Goal: Navigation & Orientation: Find specific page/section

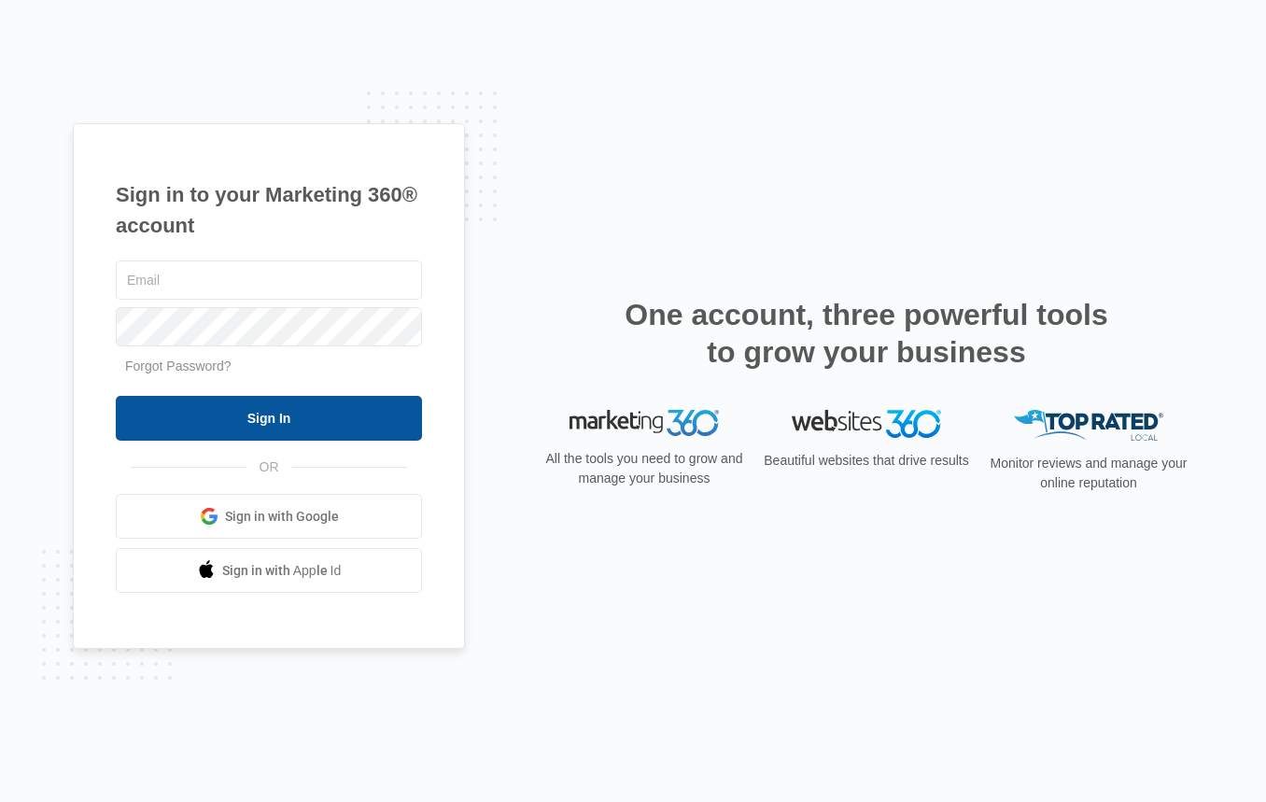
type input "[PERSON_NAME][EMAIL_ADDRESS][PERSON_NAME][DOMAIN_NAME]"
click at [316, 413] on input "Sign In" at bounding box center [269, 418] width 306 height 45
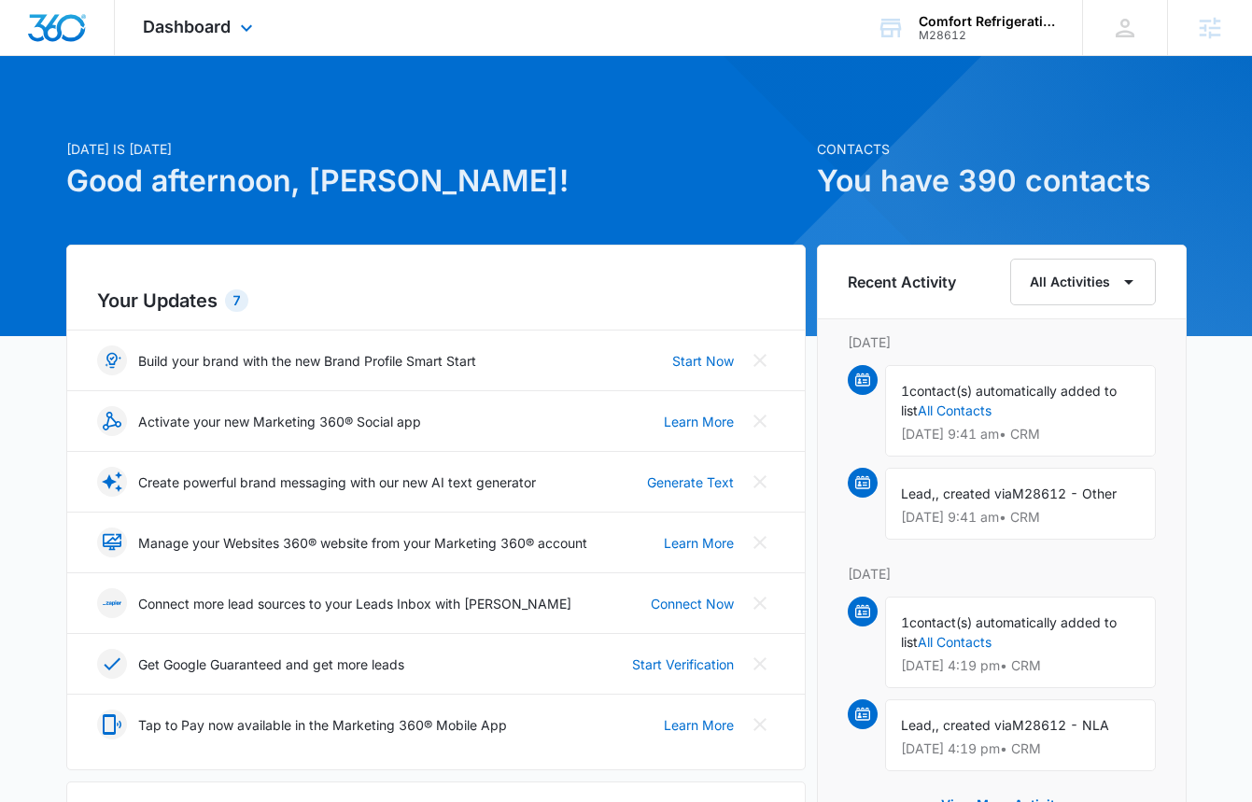
click at [165, 15] on div "Dashboard Apps Reputation Websites Forms CRM Email Social Shop Content Ads Inte…" at bounding box center [200, 27] width 171 height 55
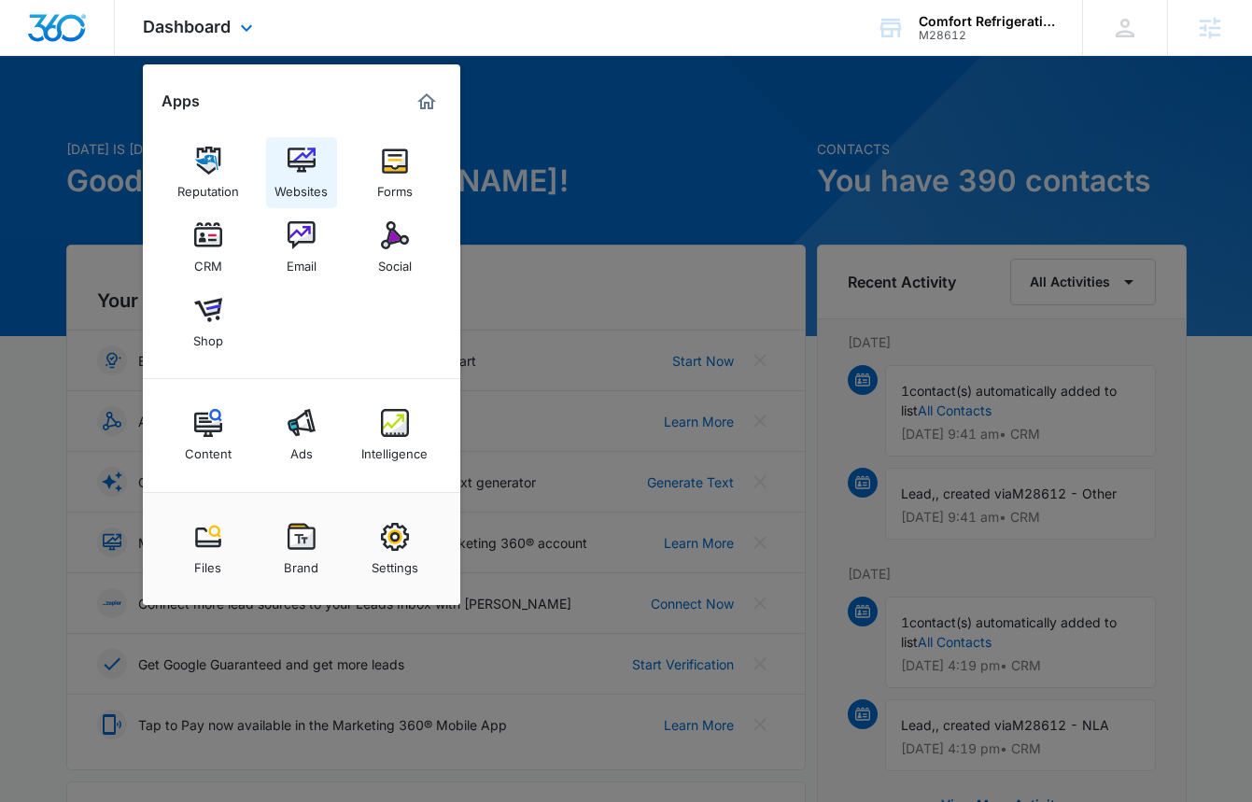
click at [289, 176] on div "Websites" at bounding box center [300, 187] width 53 height 24
